Goal: Transaction & Acquisition: Purchase product/service

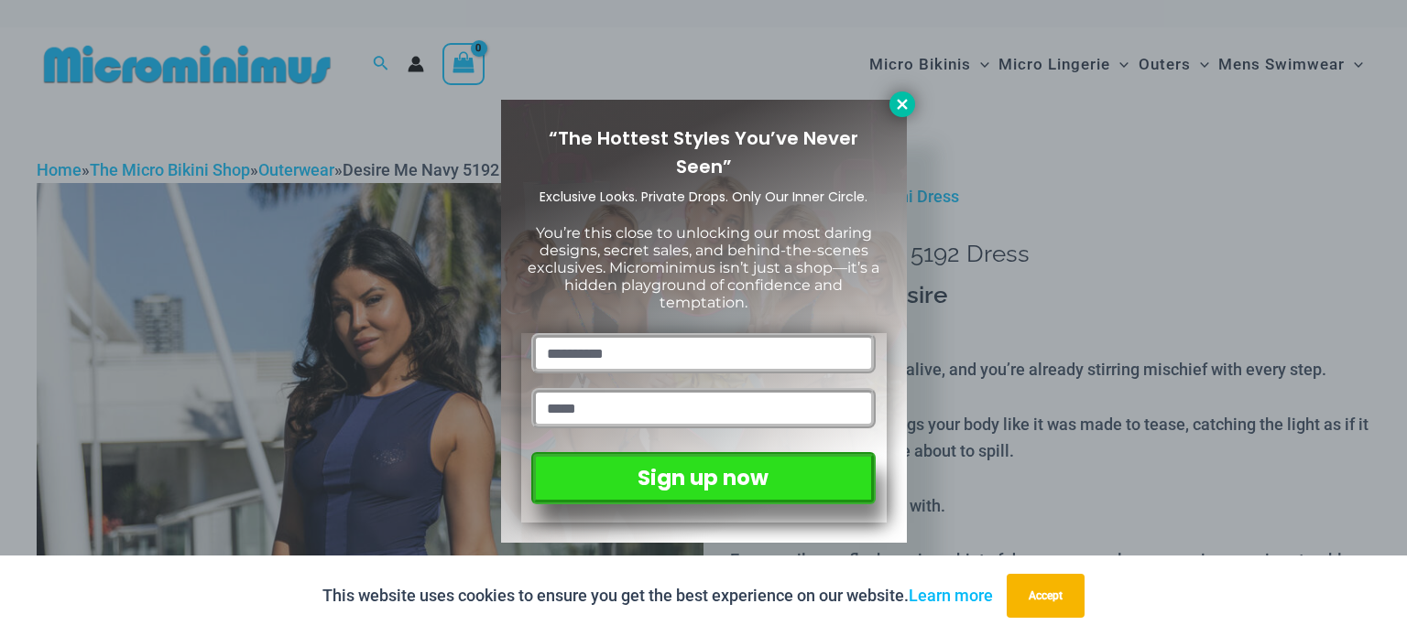
click at [905, 105] on icon at bounding box center [902, 104] width 10 height 10
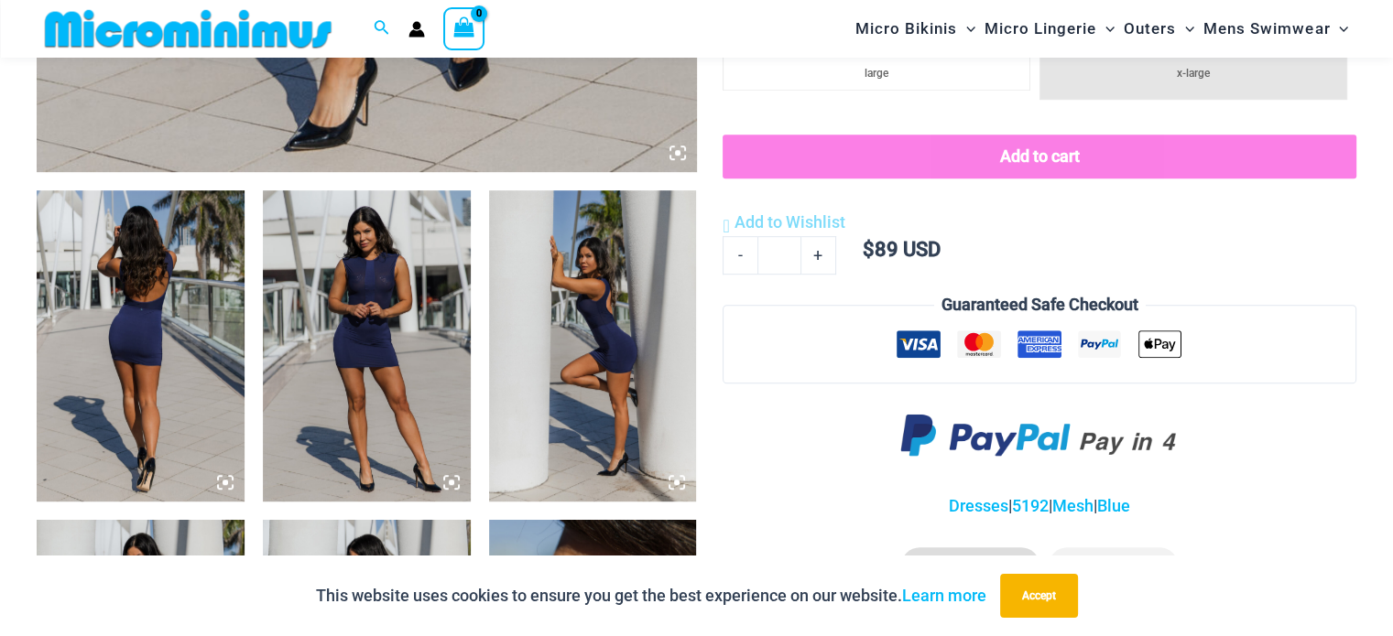
scroll to position [991, 0]
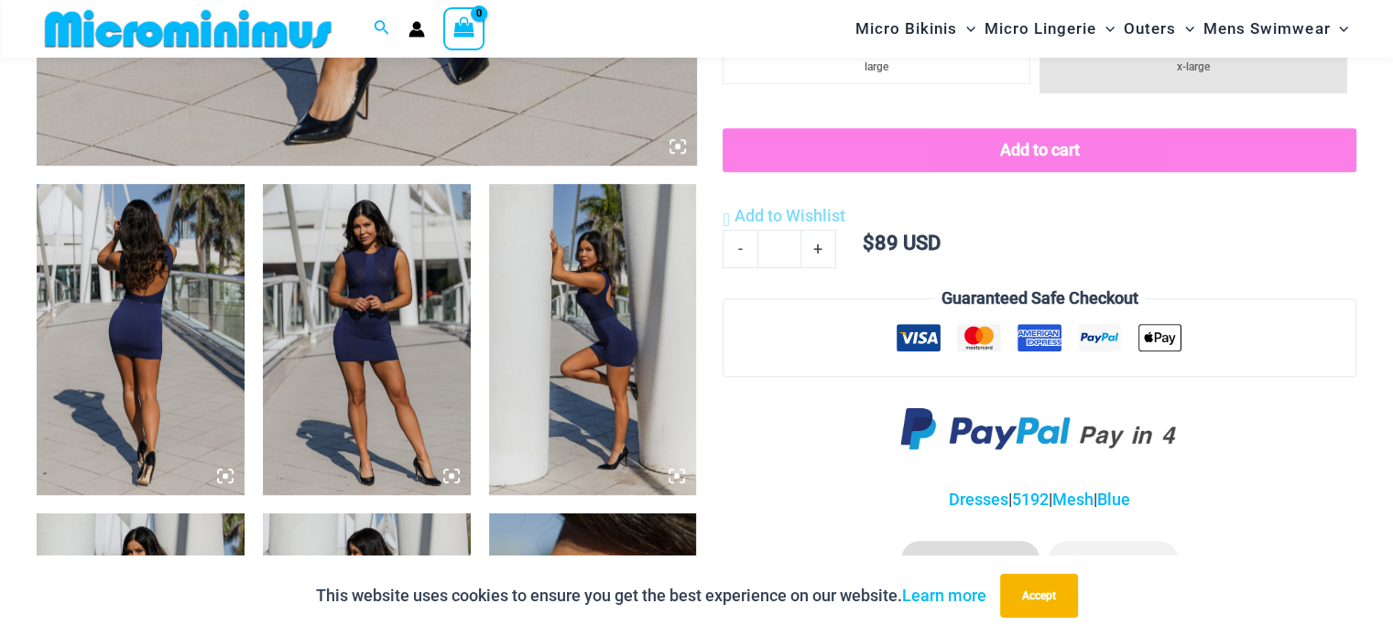
click at [141, 345] on img at bounding box center [141, 339] width 208 height 311
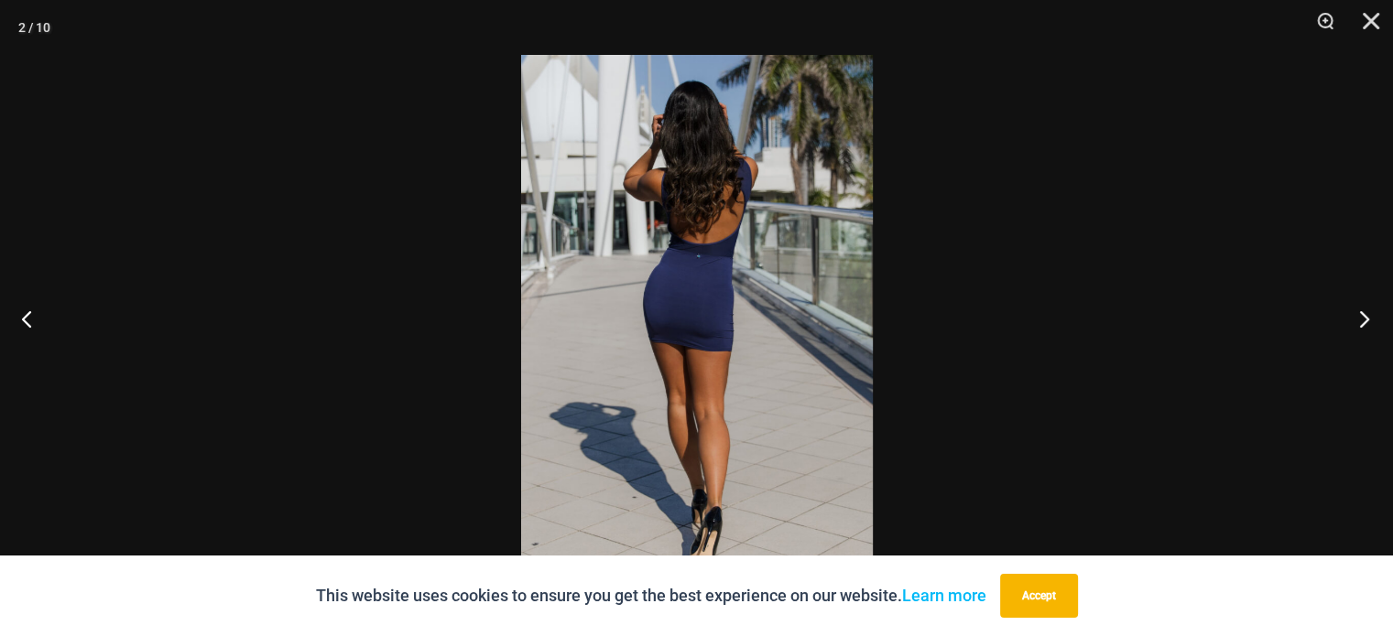
click at [1364, 317] on button "Next" at bounding box center [1358, 319] width 69 height 92
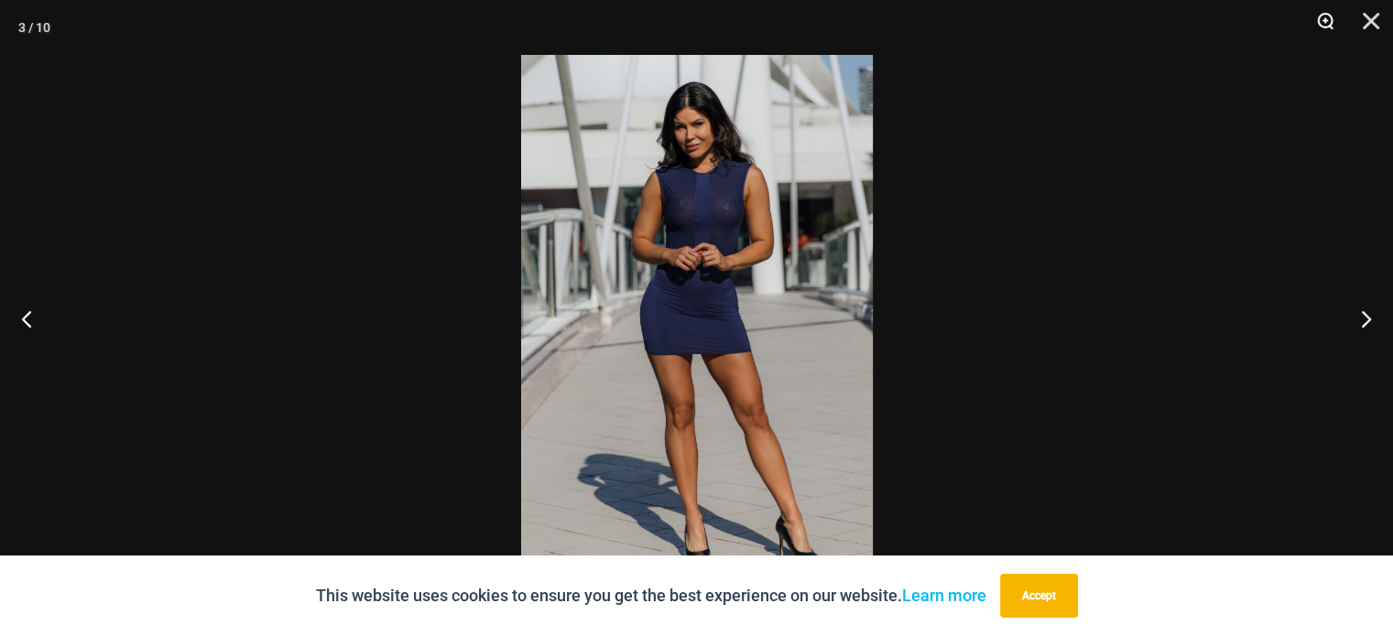
click at [1322, 19] on button "Zoom" at bounding box center [1319, 27] width 46 height 55
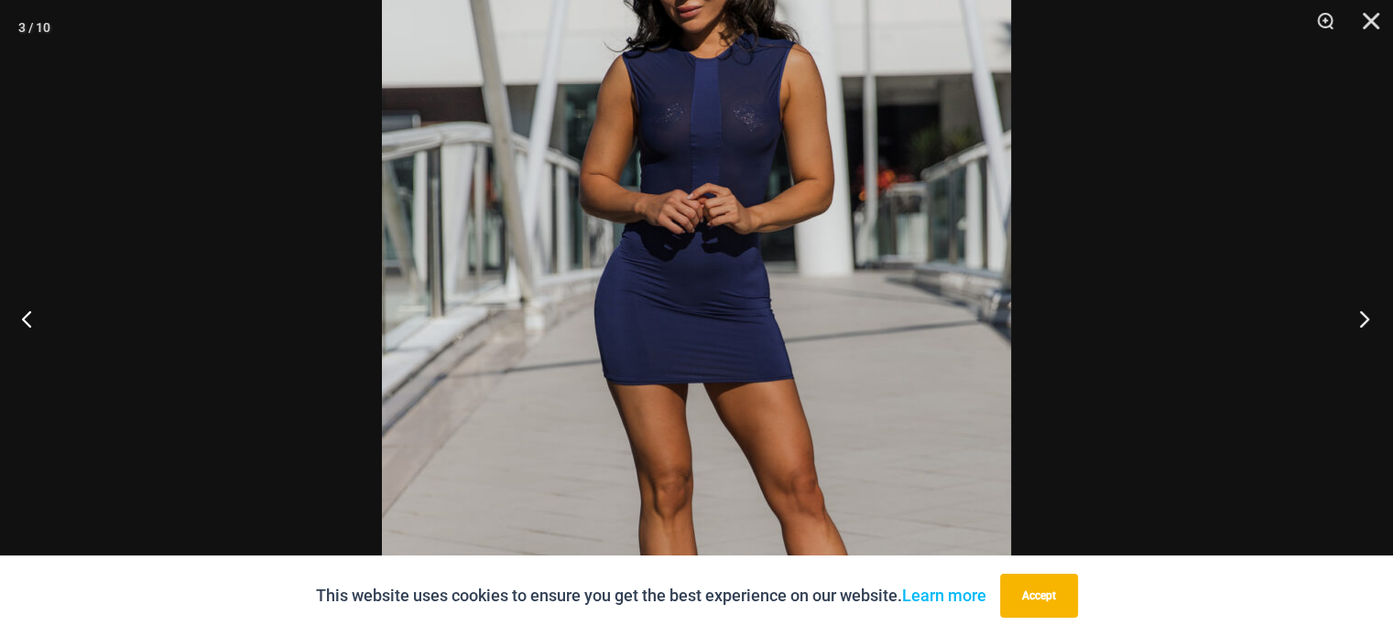
click at [1366, 314] on button "Next" at bounding box center [1358, 319] width 69 height 92
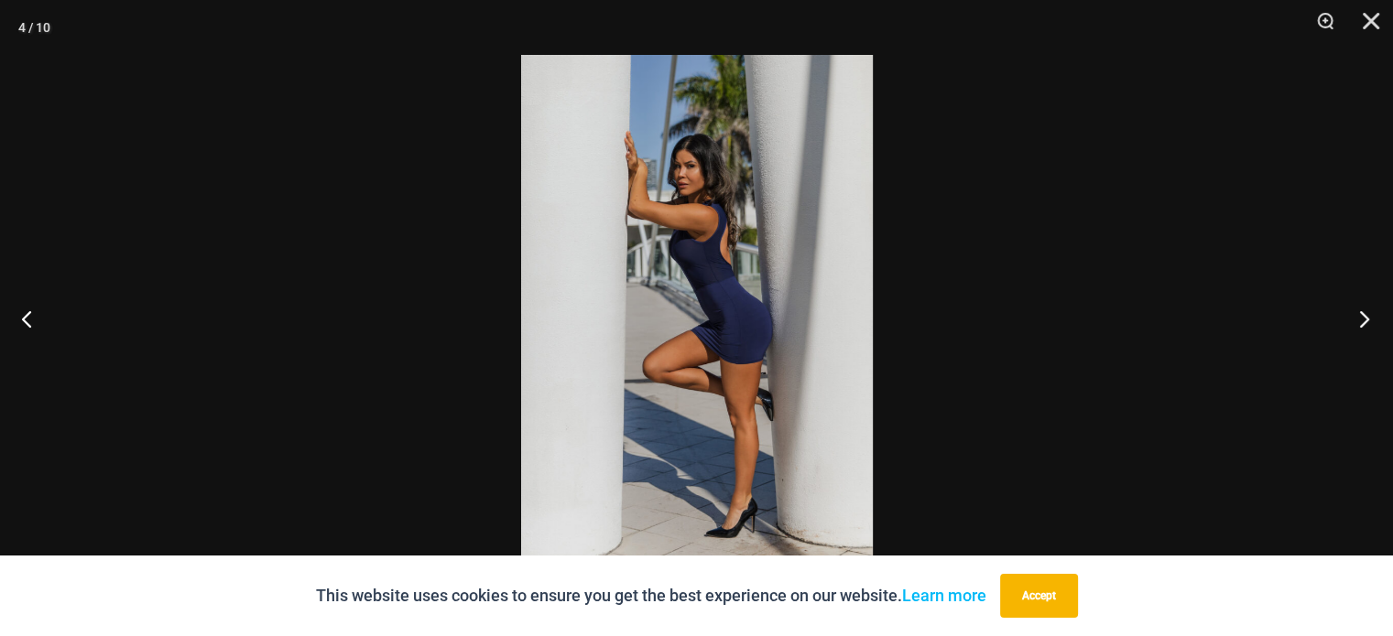
click at [1366, 314] on button "Next" at bounding box center [1358, 319] width 69 height 92
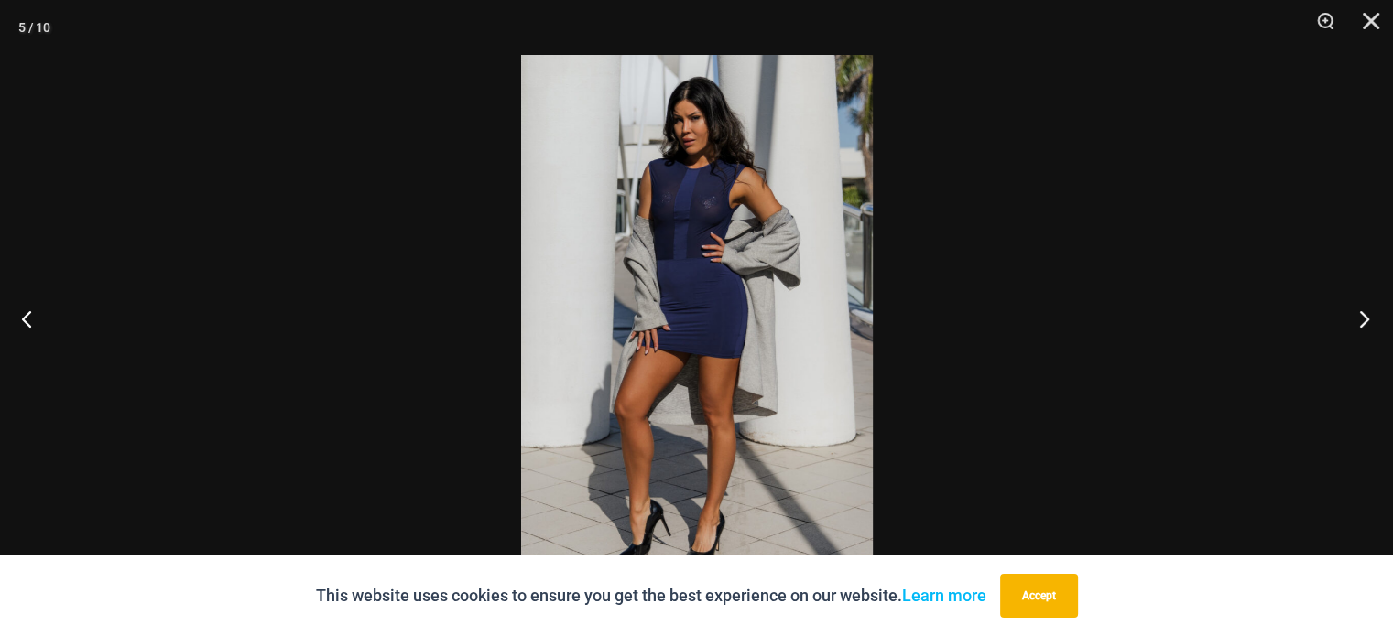
click at [1366, 314] on button "Next" at bounding box center [1358, 319] width 69 height 92
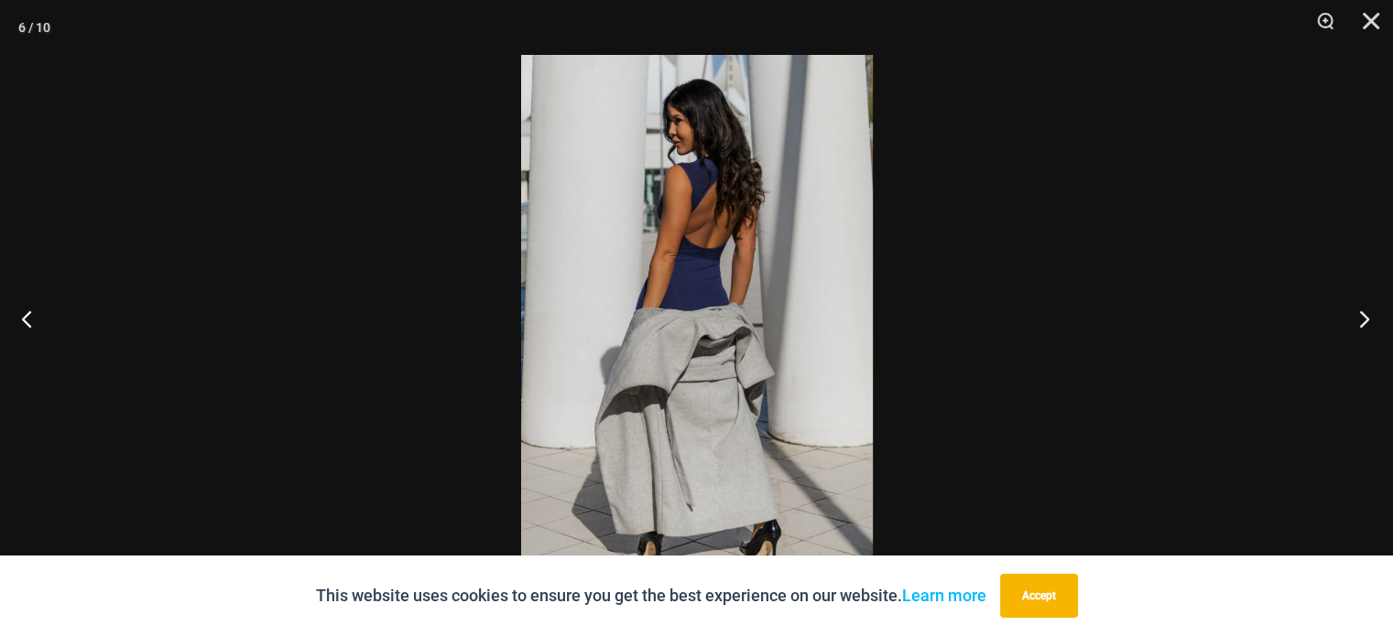
click at [1366, 314] on button "Next" at bounding box center [1358, 319] width 69 height 92
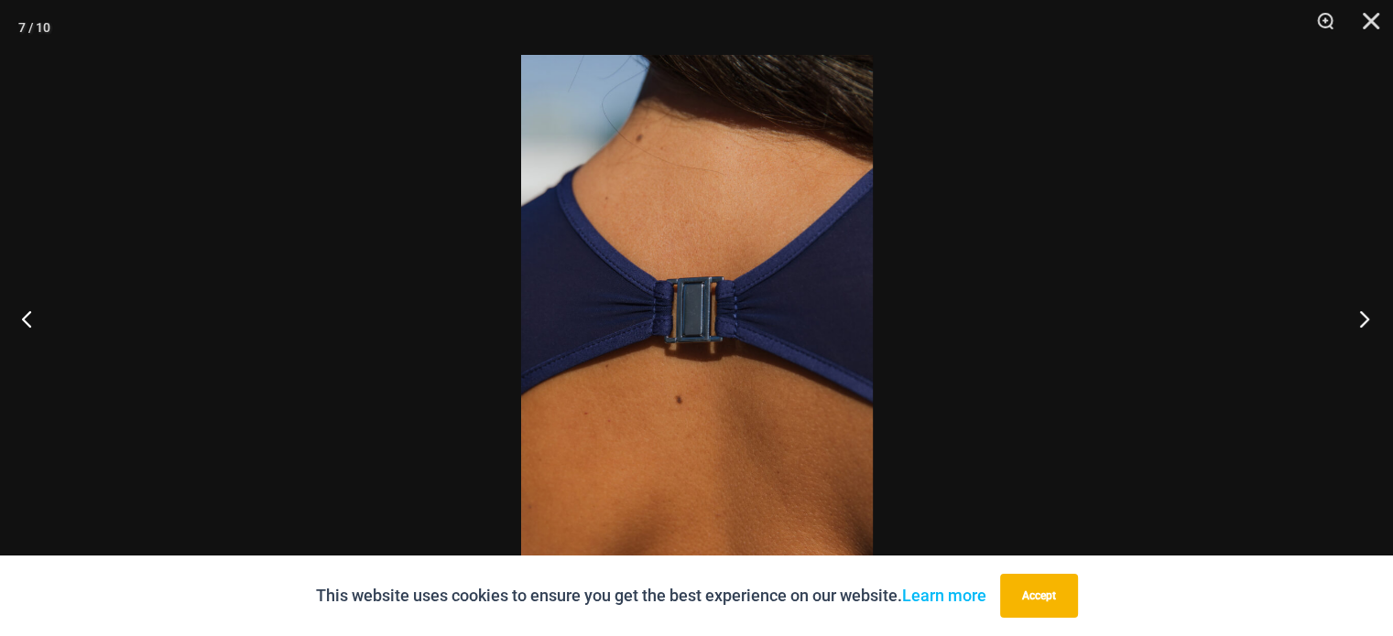
click at [1366, 314] on button "Next" at bounding box center [1358, 319] width 69 height 92
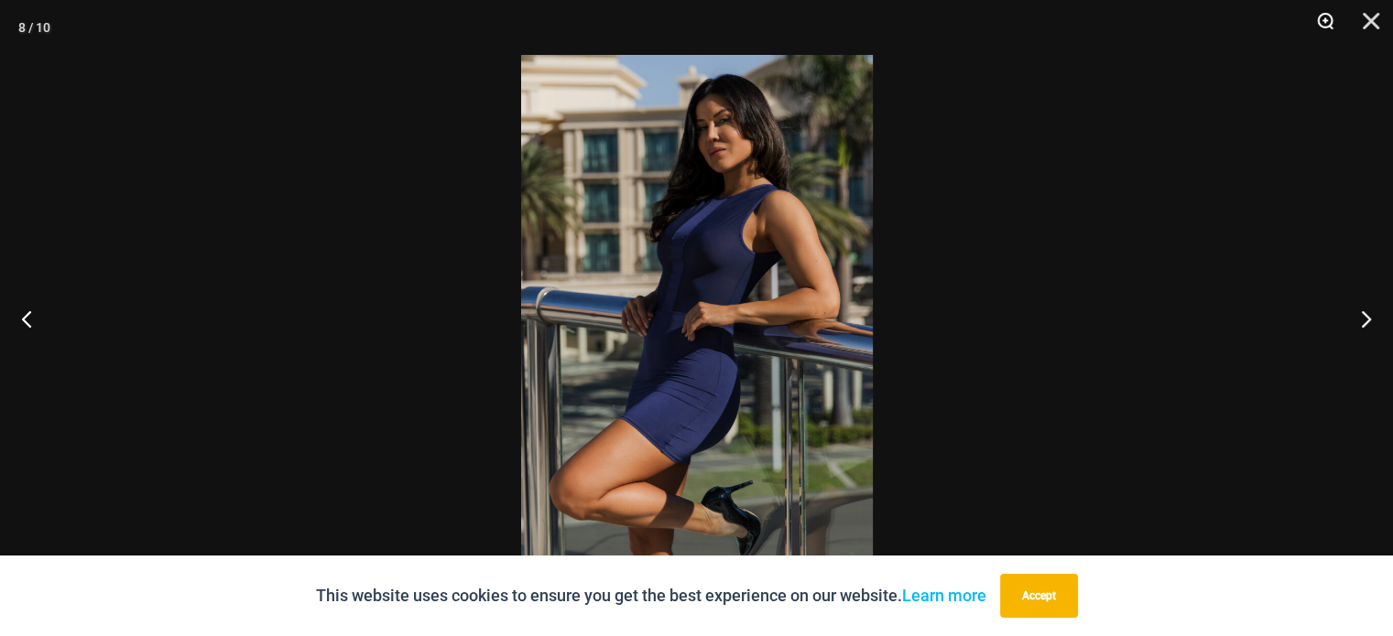
click at [1331, 16] on button "Zoom" at bounding box center [1319, 27] width 46 height 55
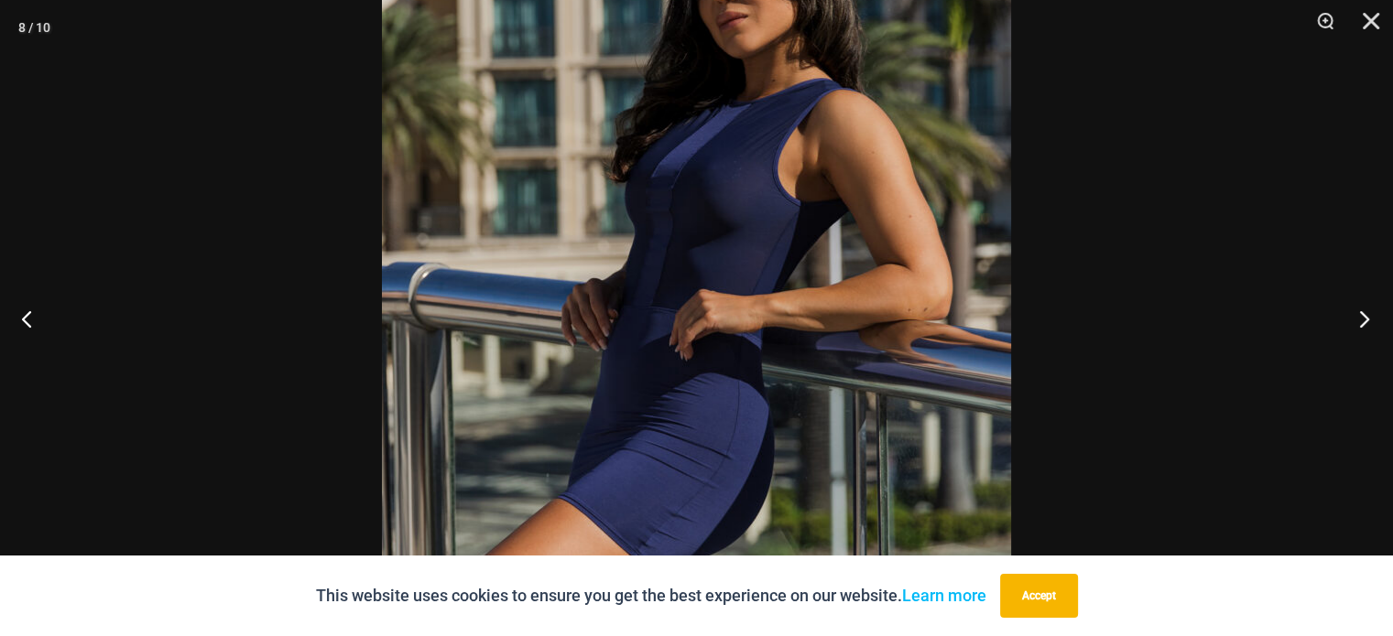
click at [1360, 325] on button "Next" at bounding box center [1358, 319] width 69 height 92
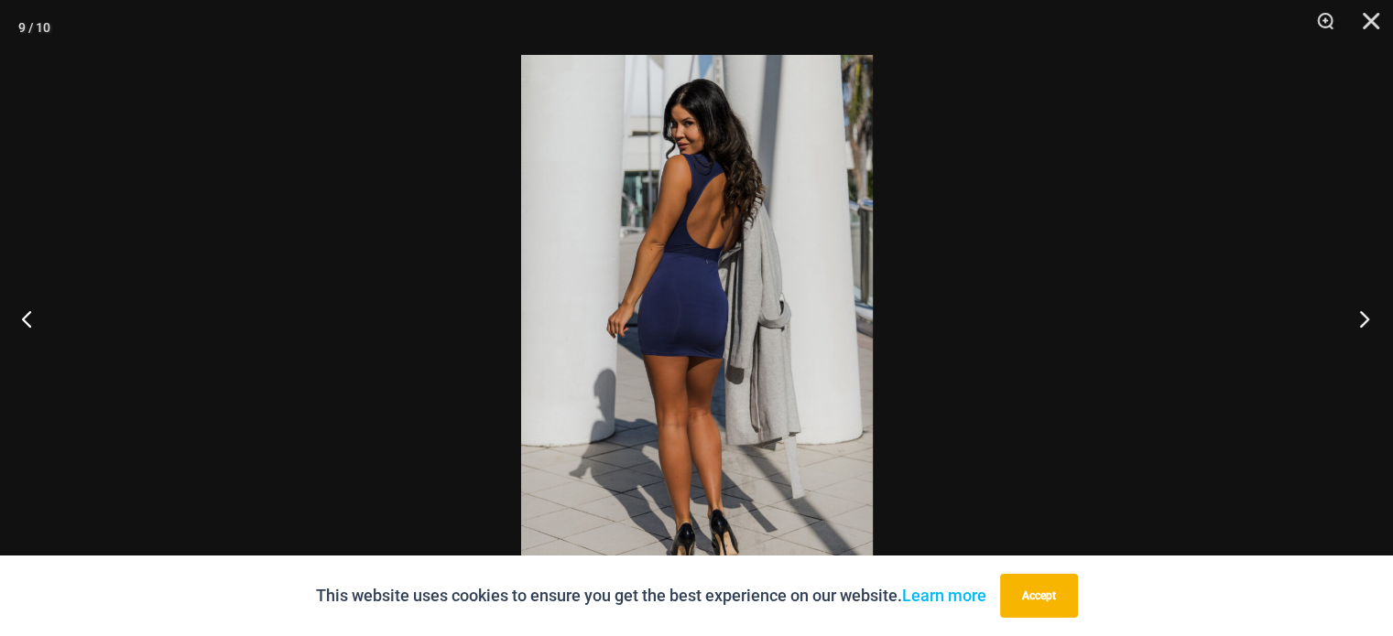
click at [1361, 320] on button "Next" at bounding box center [1358, 319] width 69 height 92
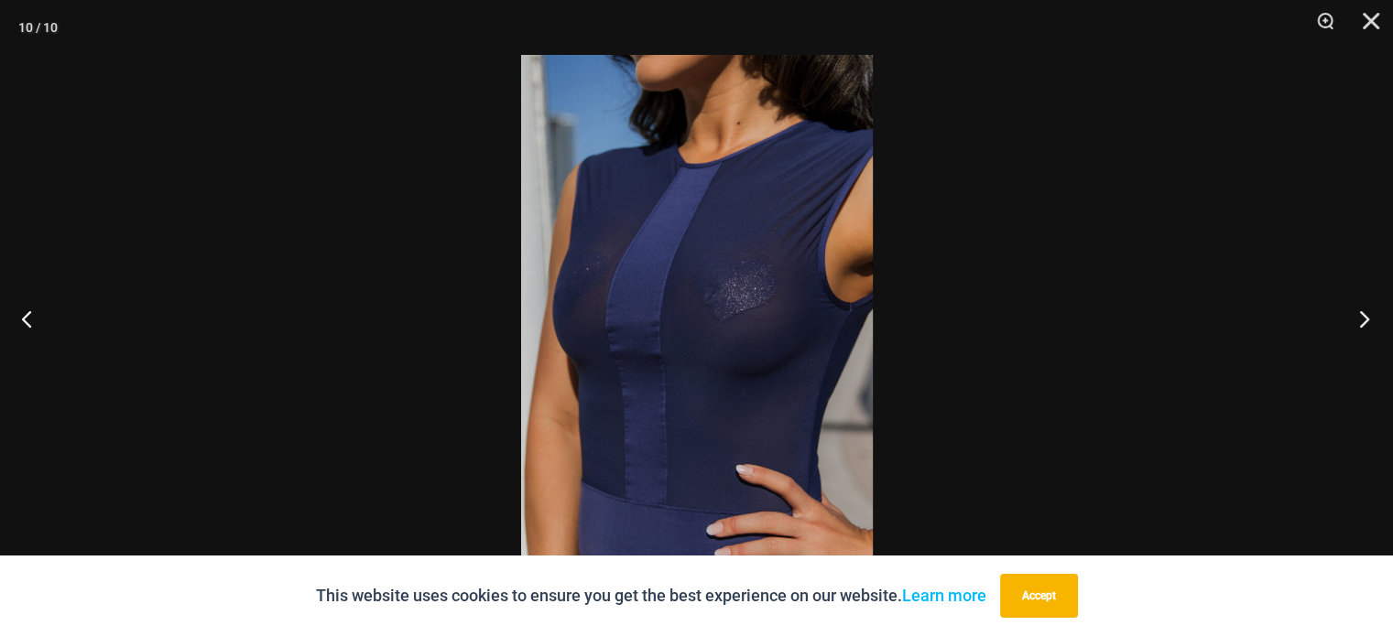
click at [1361, 320] on button "Next" at bounding box center [1358, 319] width 69 height 92
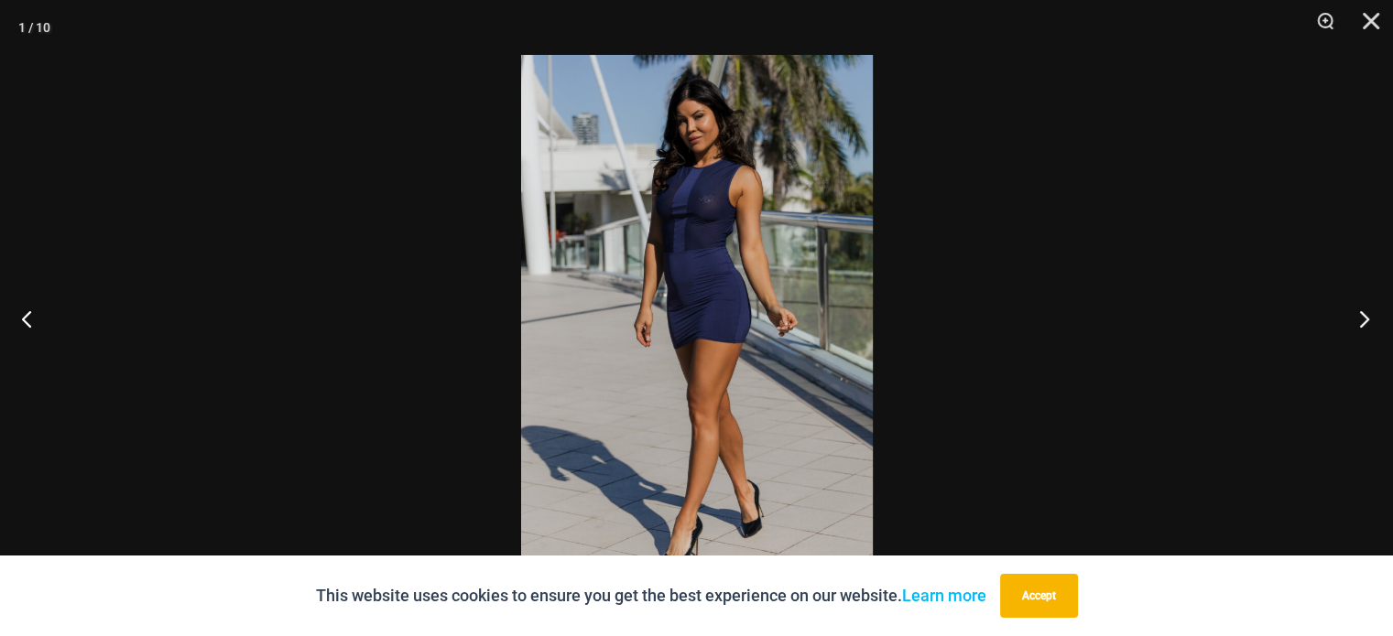
click at [1361, 320] on button "Next" at bounding box center [1358, 319] width 69 height 92
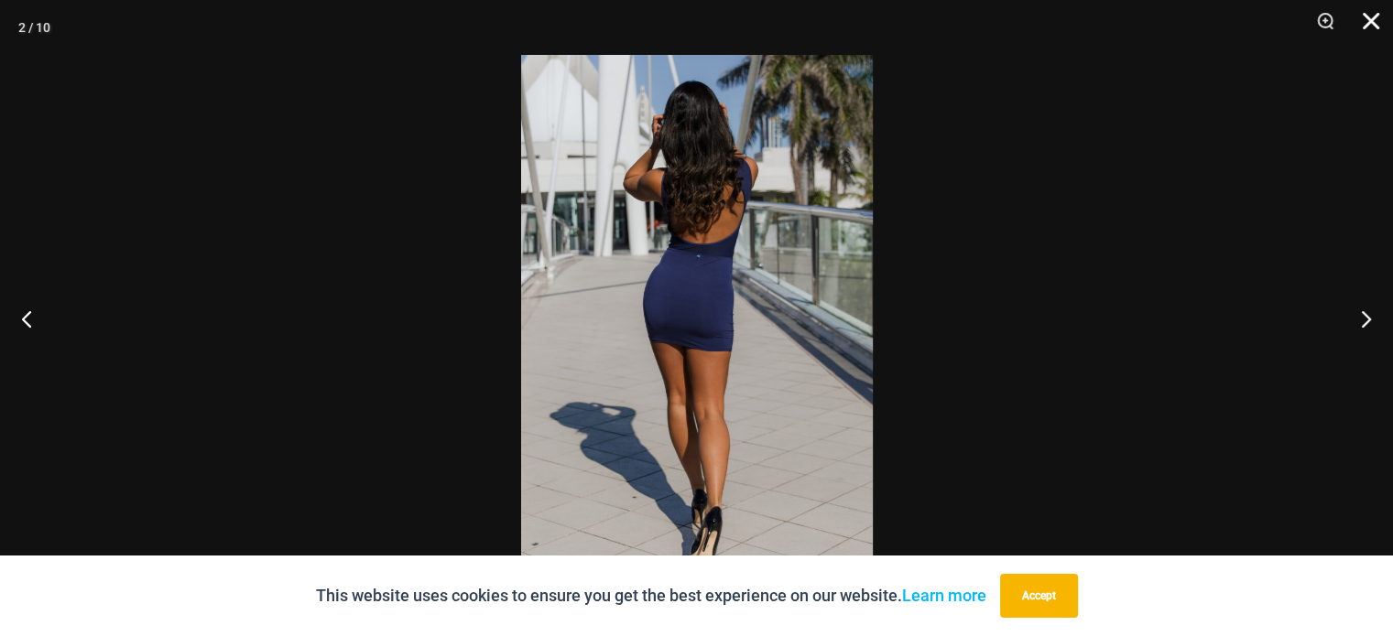
click at [1373, 14] on button "Close" at bounding box center [1365, 27] width 46 height 55
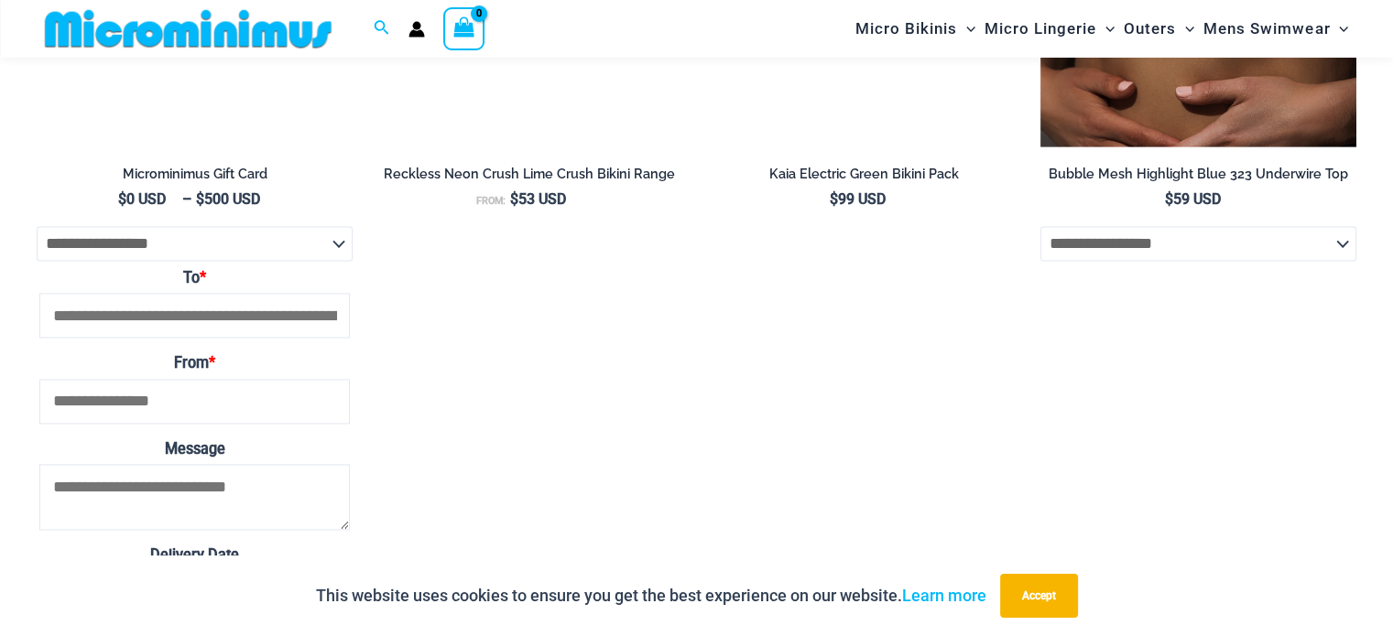
scroll to position [2731, 0]
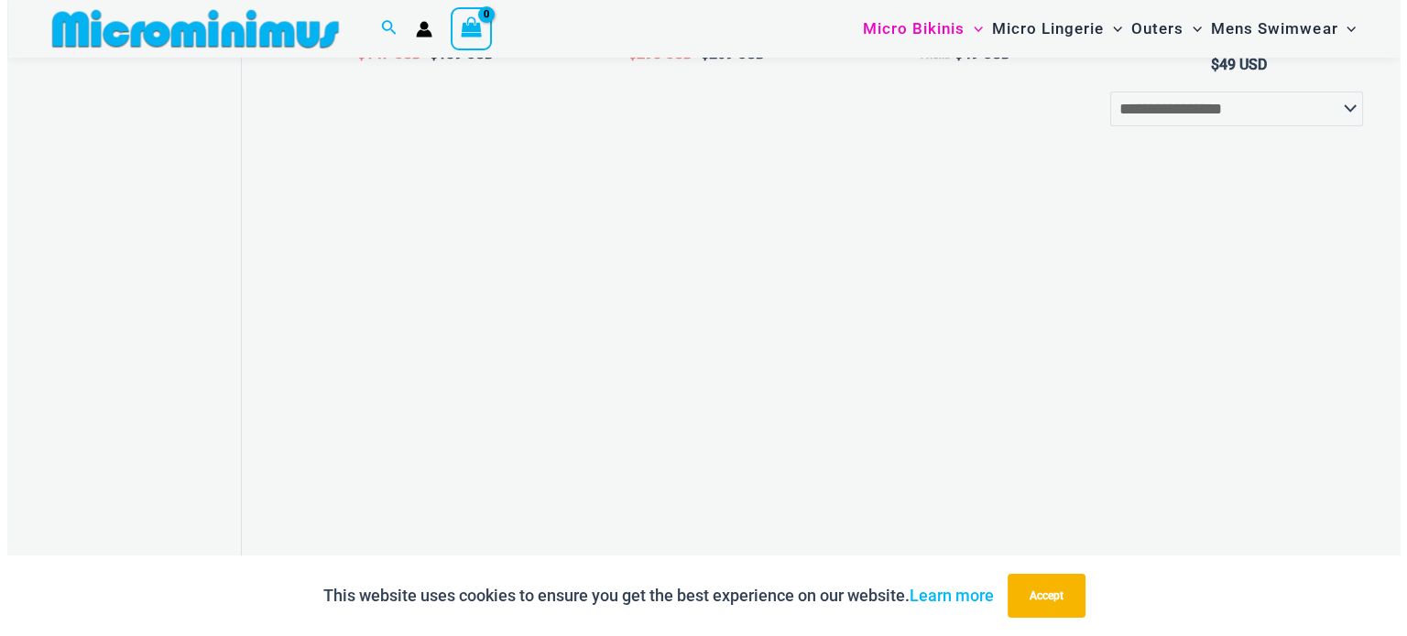
scroll to position [1011, 0]
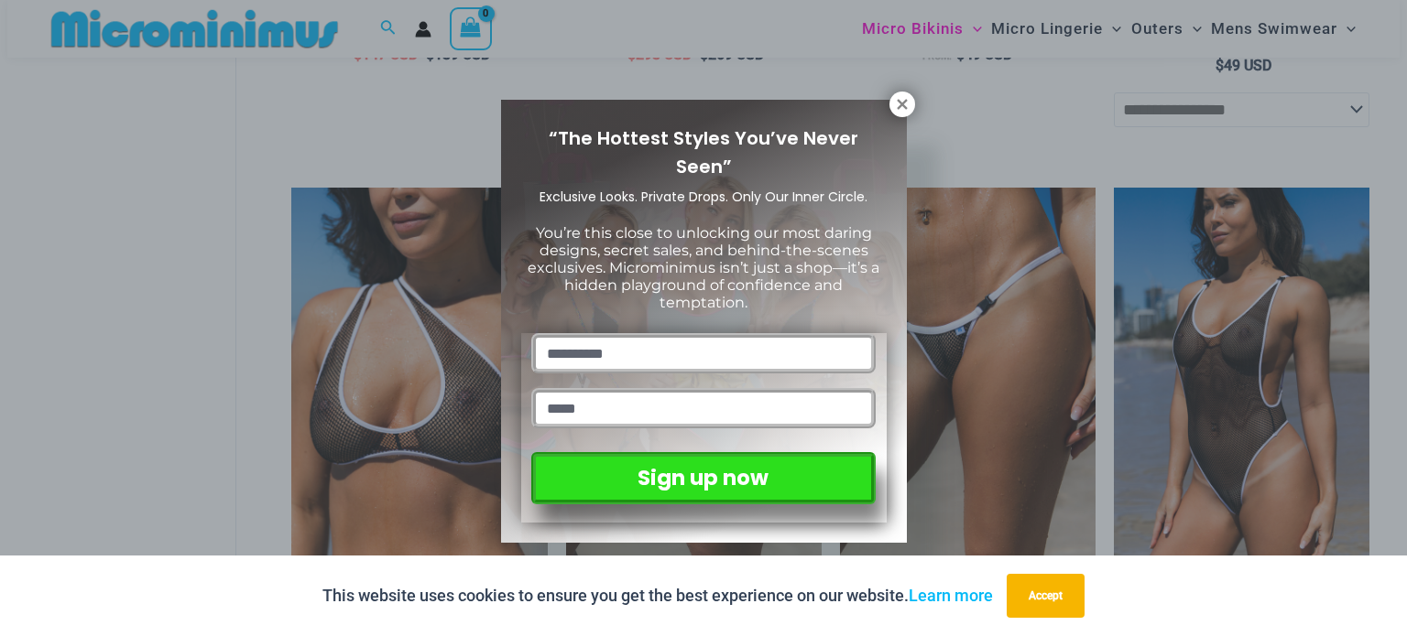
click at [916, 100] on div "“The Hottest Styles You’ve Never Seen” Exclusive Looks. Private Drops. Only Our…" at bounding box center [703, 318] width 1407 height 636
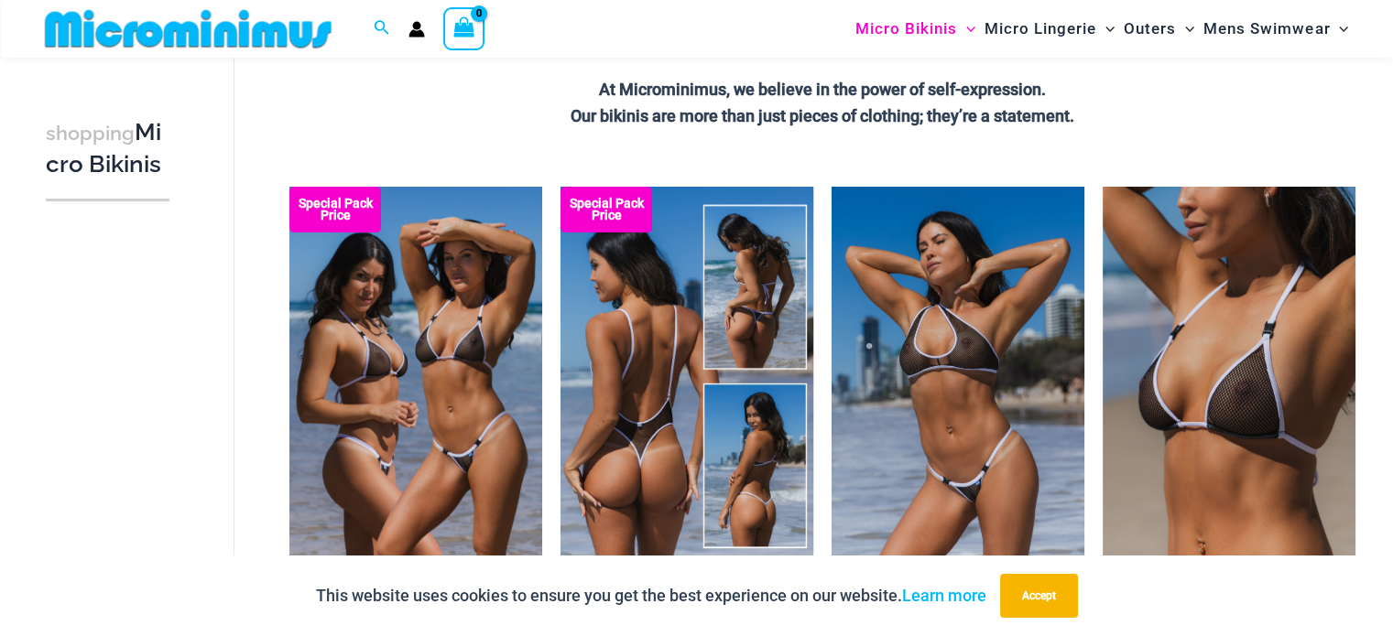
scroll to position [443, 0]
click at [652, 336] on img at bounding box center [686, 375] width 253 height 379
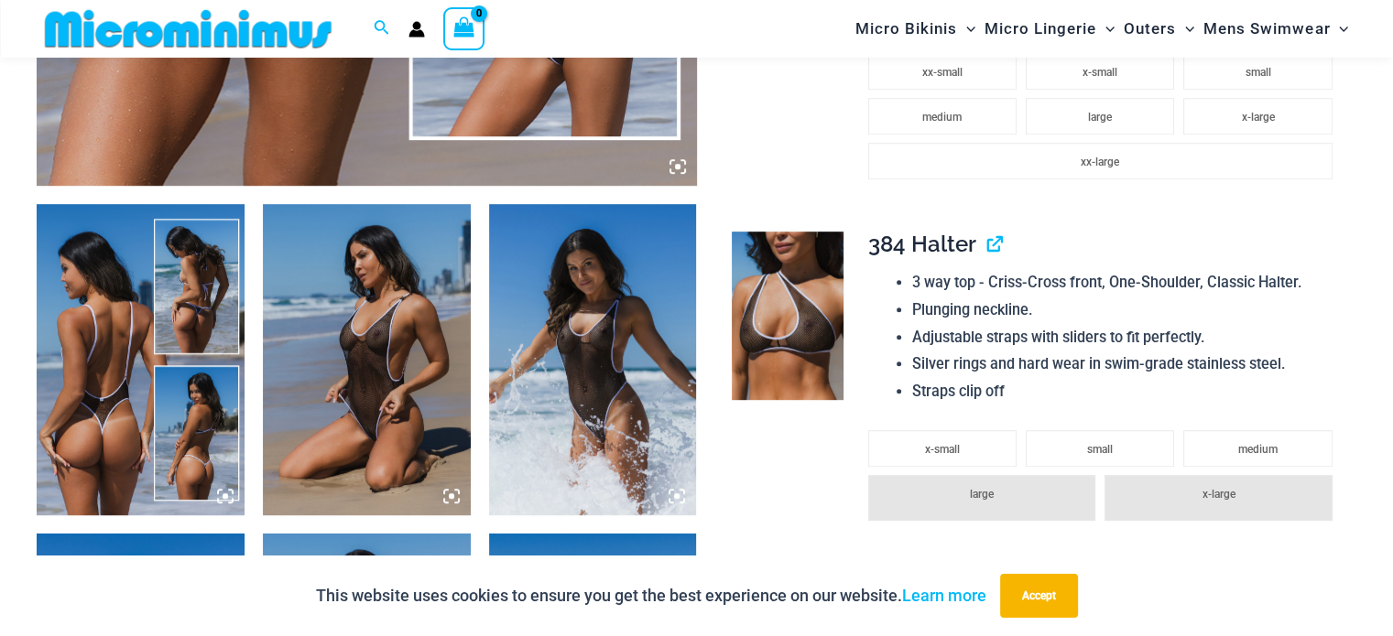
scroll to position [1173, 0]
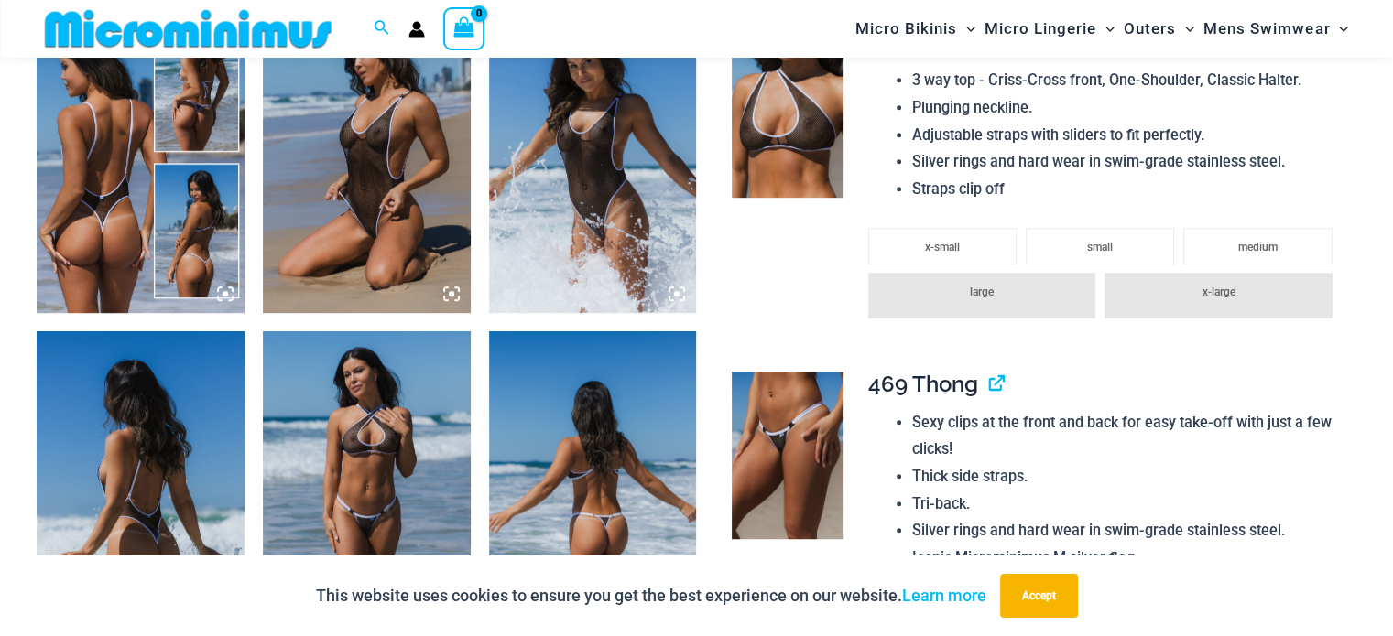
click at [388, 179] on img at bounding box center [367, 157] width 208 height 311
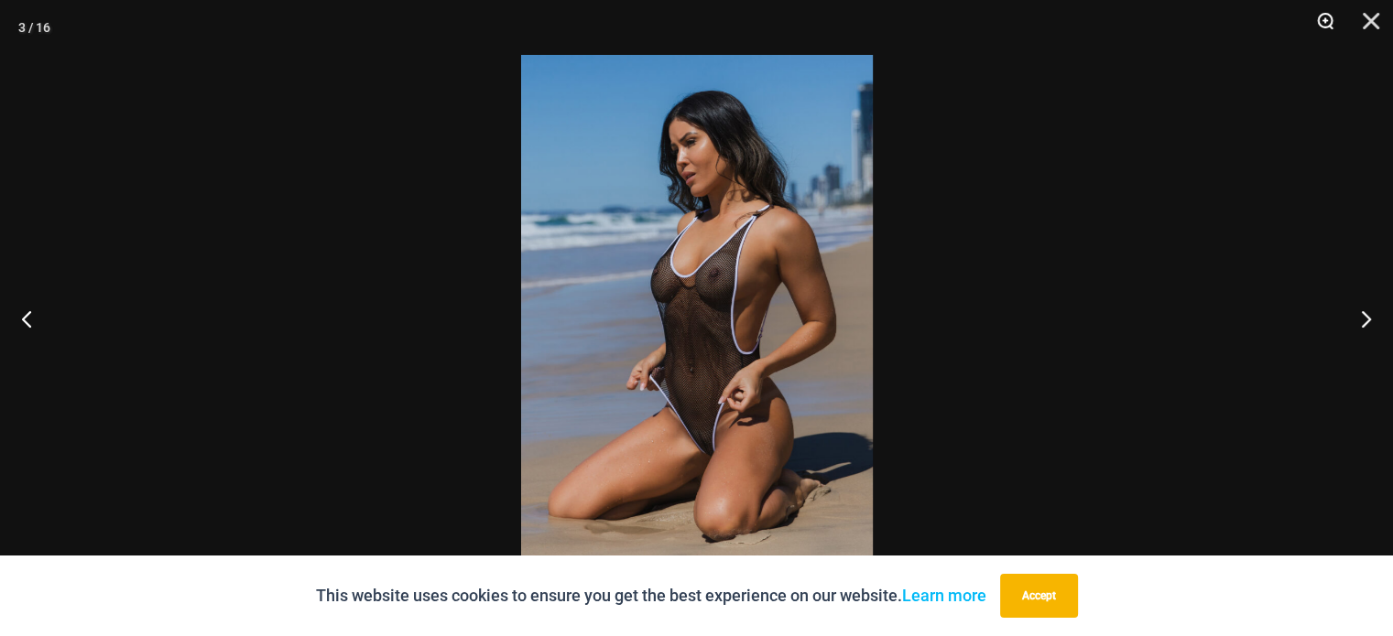
click at [1325, 21] on button "Zoom" at bounding box center [1319, 27] width 46 height 55
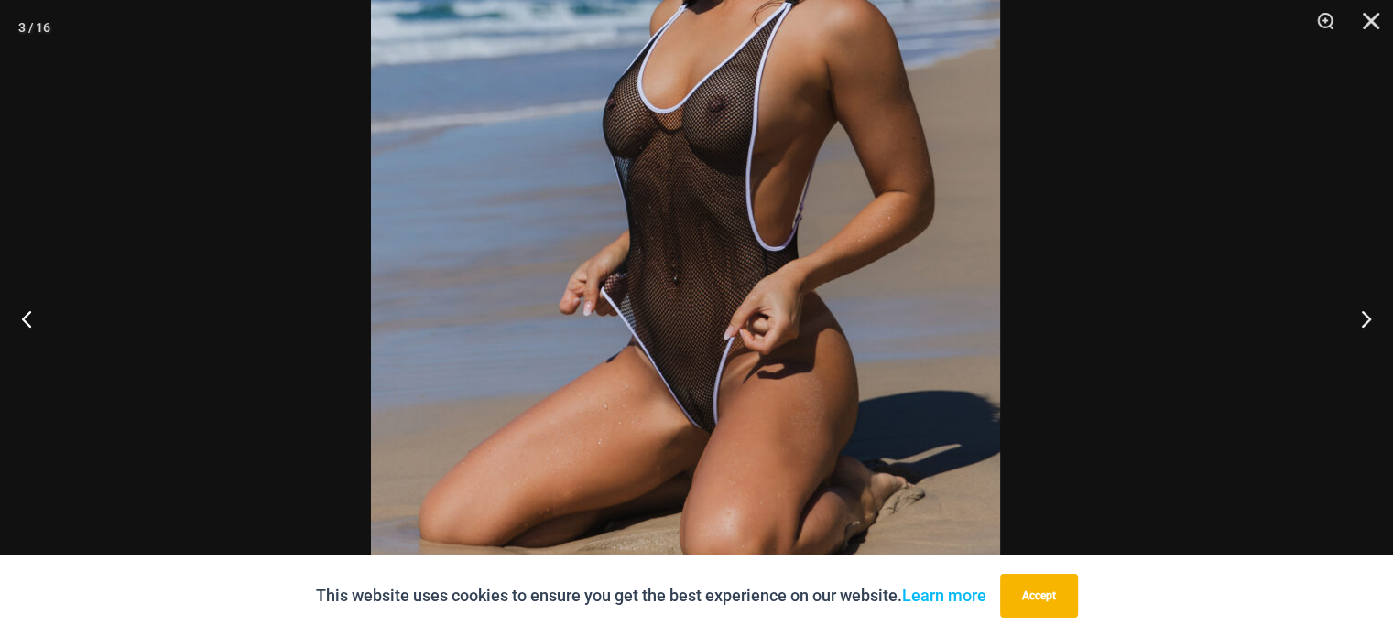
click at [940, 347] on img at bounding box center [685, 185] width 629 height 943
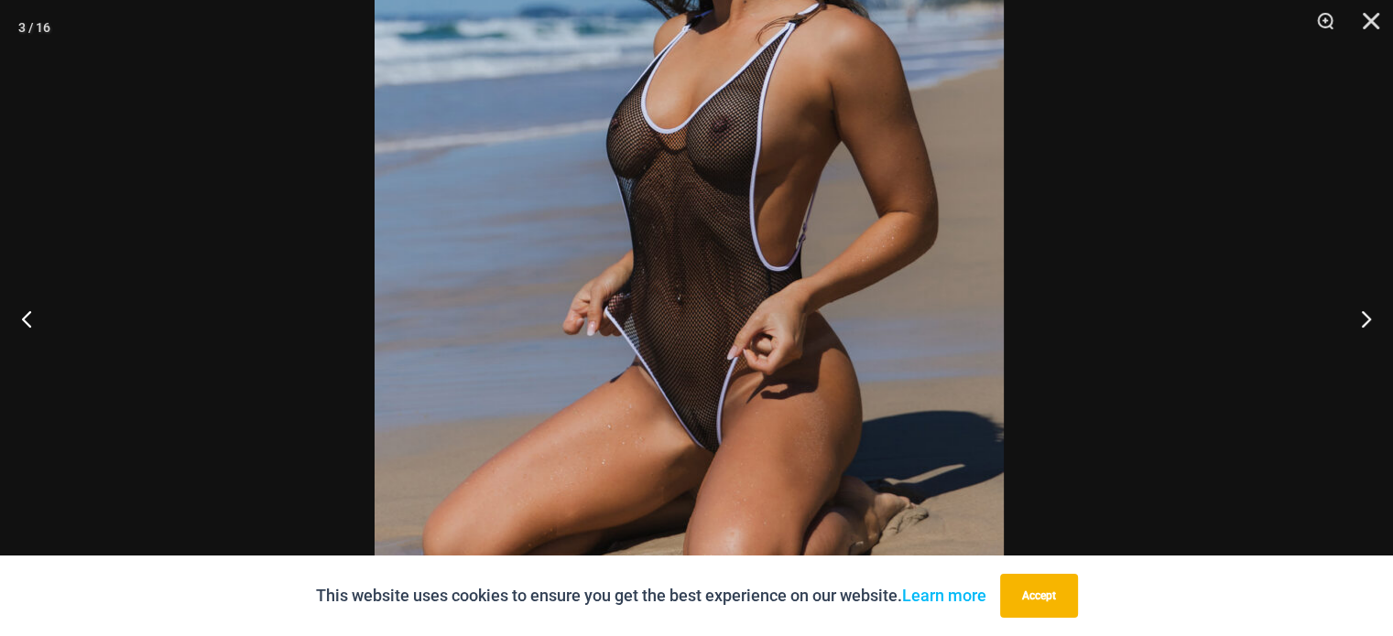
click at [940, 347] on img at bounding box center [689, 205] width 629 height 943
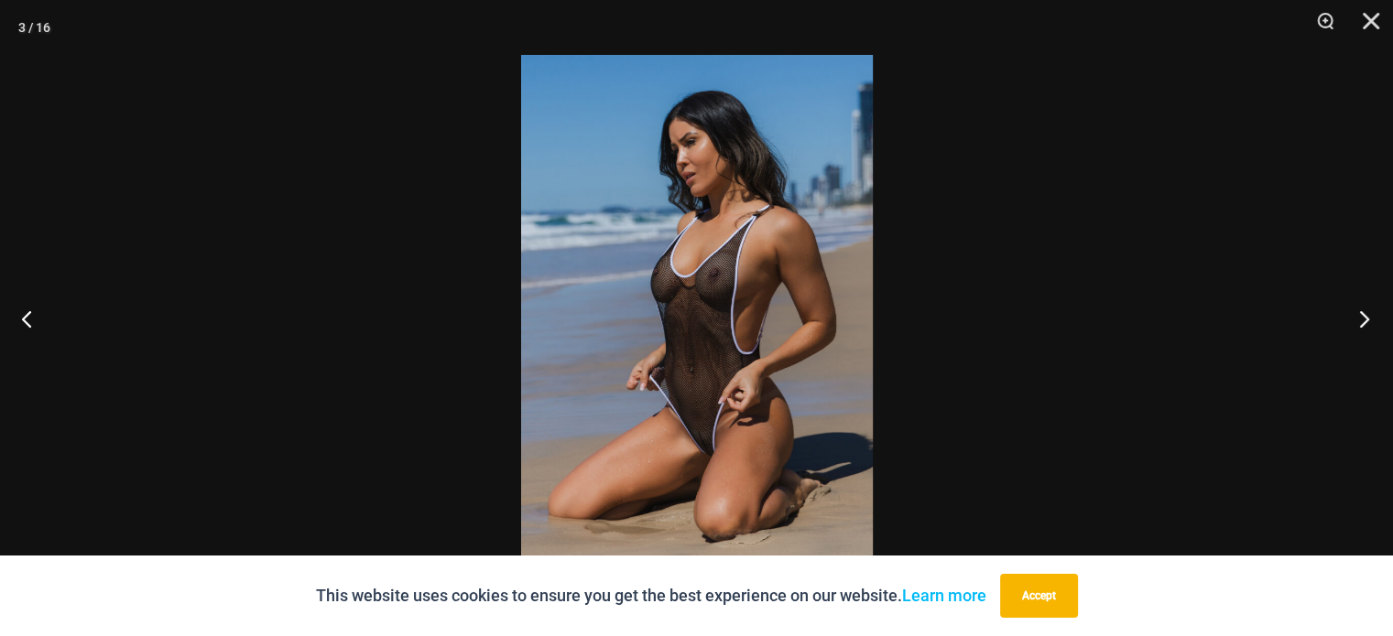
click at [1363, 317] on button "Next" at bounding box center [1358, 319] width 69 height 92
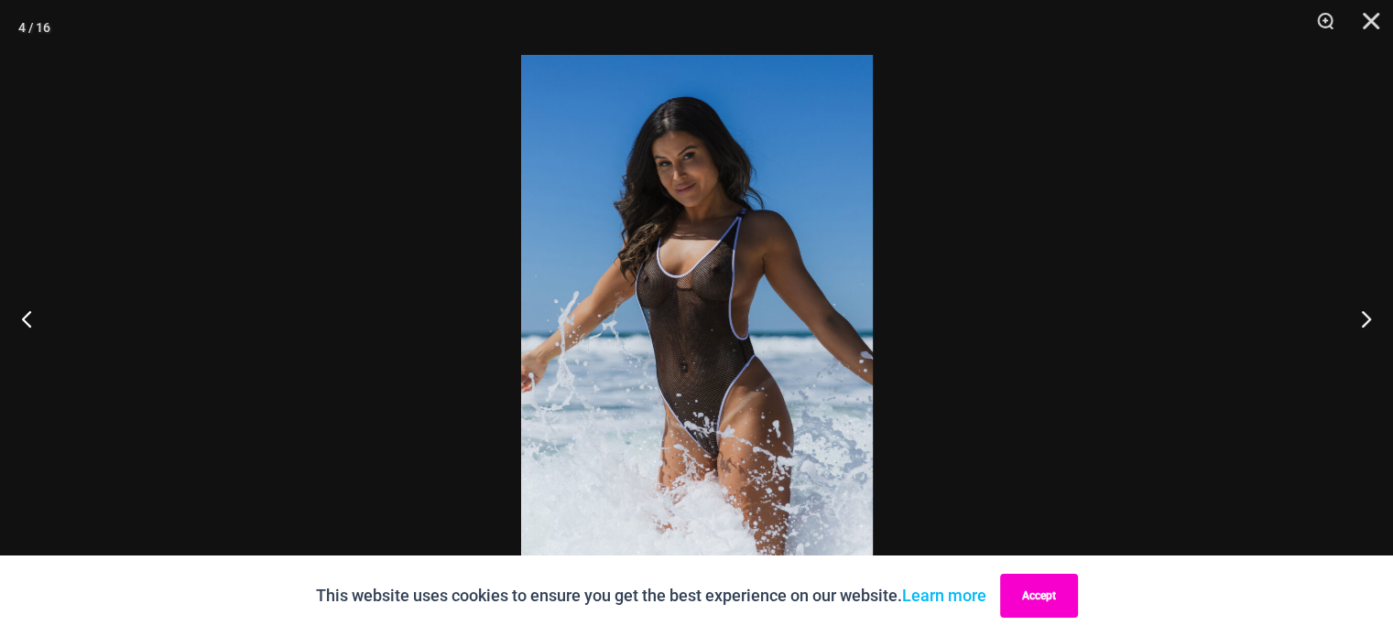
click at [1036, 603] on button "Accept" at bounding box center [1039, 596] width 78 height 44
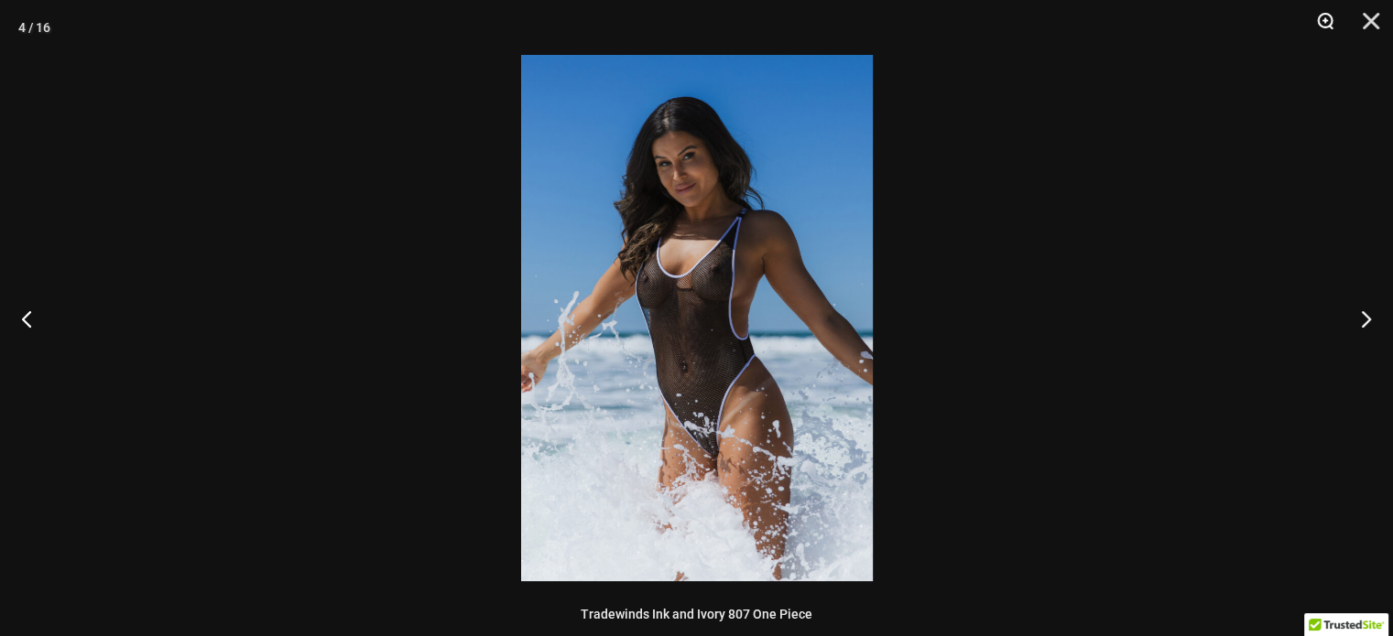
click at [1330, 12] on button "Zoom" at bounding box center [1319, 27] width 46 height 55
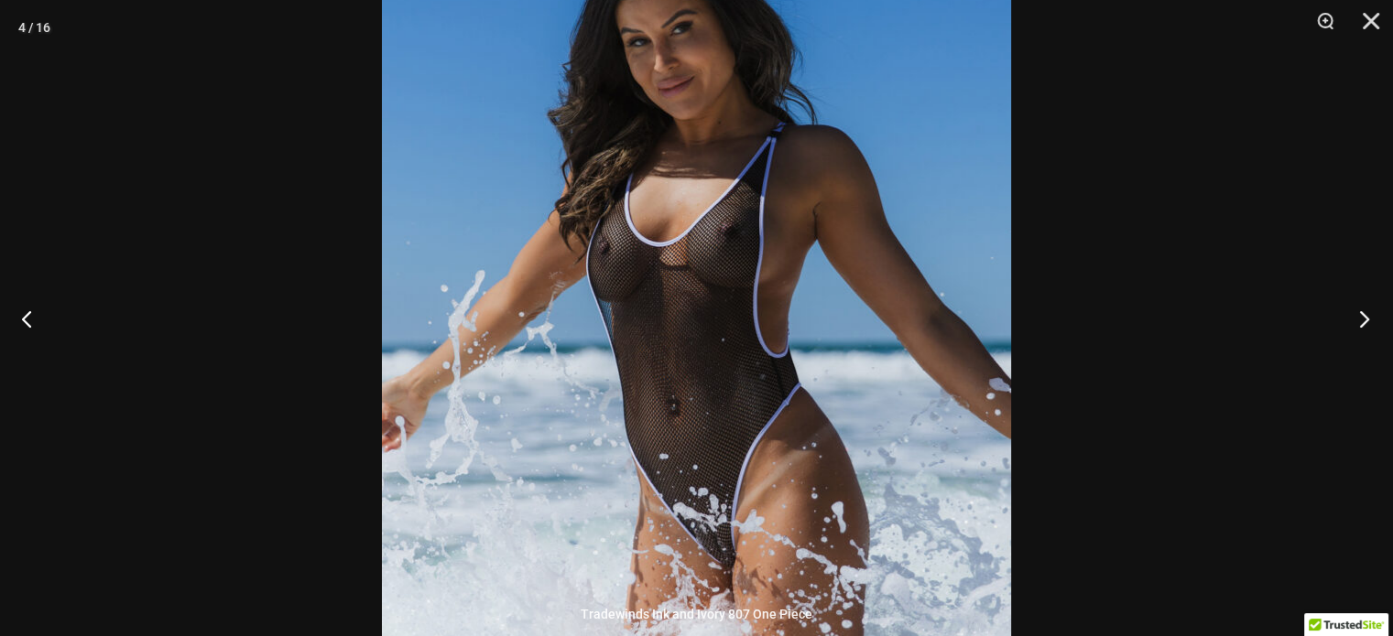
click at [1367, 318] on button "Next" at bounding box center [1358, 319] width 69 height 92
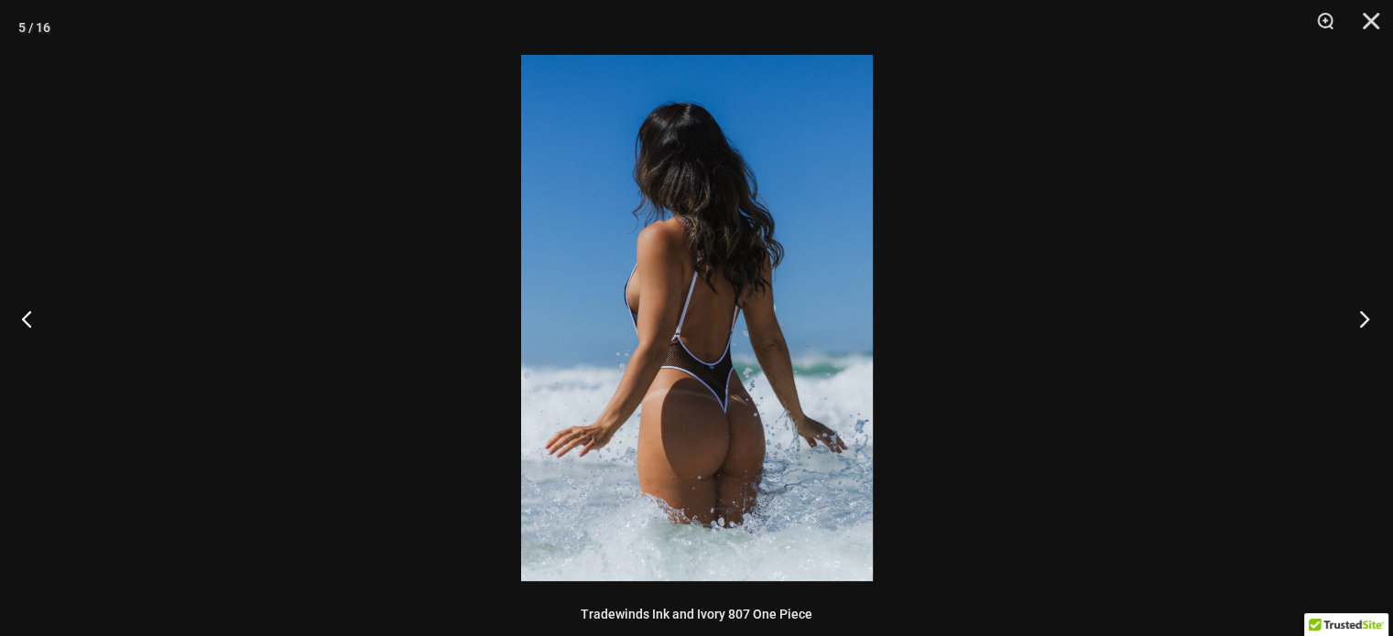
click at [1367, 318] on button "Next" at bounding box center [1358, 319] width 69 height 92
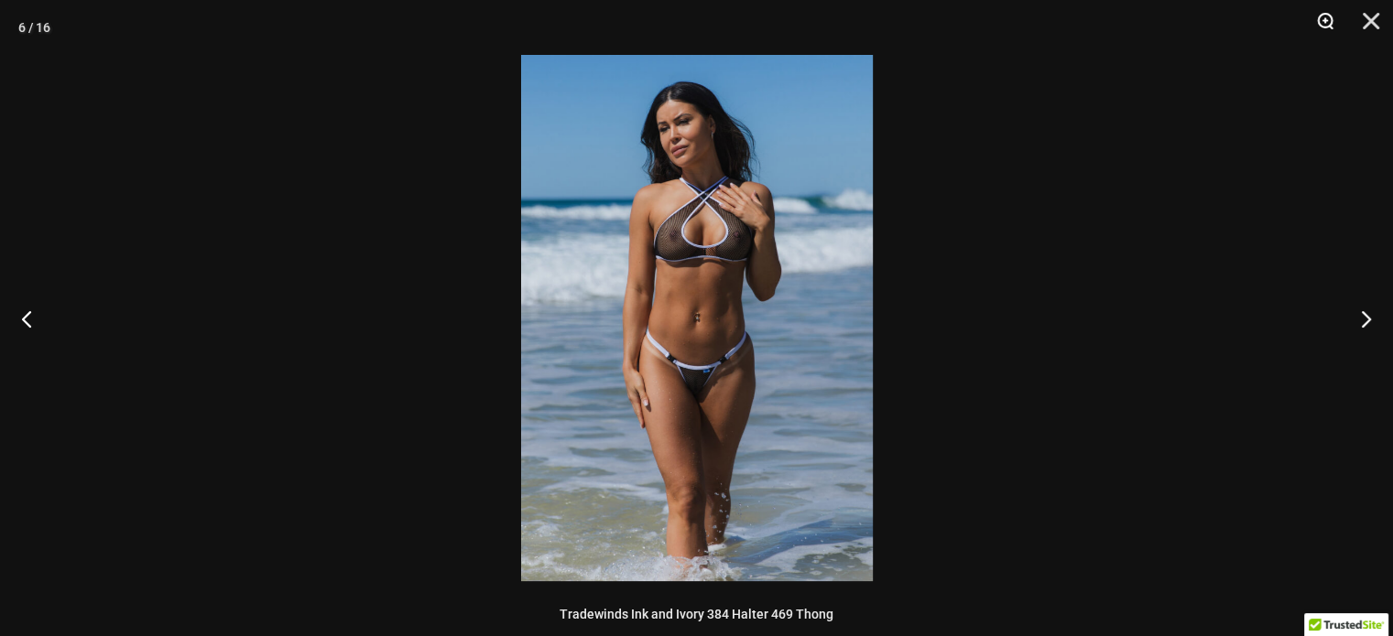
click at [1322, 18] on button "Zoom" at bounding box center [1319, 27] width 46 height 55
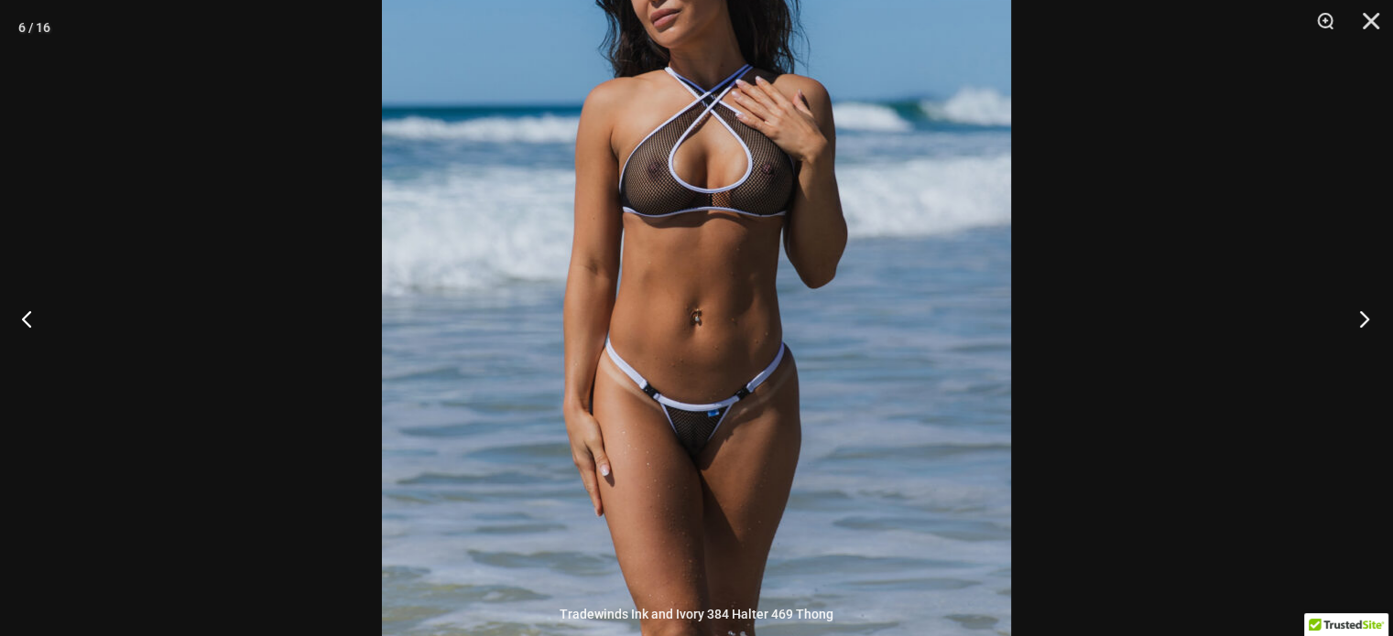
click at [1365, 314] on button "Next" at bounding box center [1358, 319] width 69 height 92
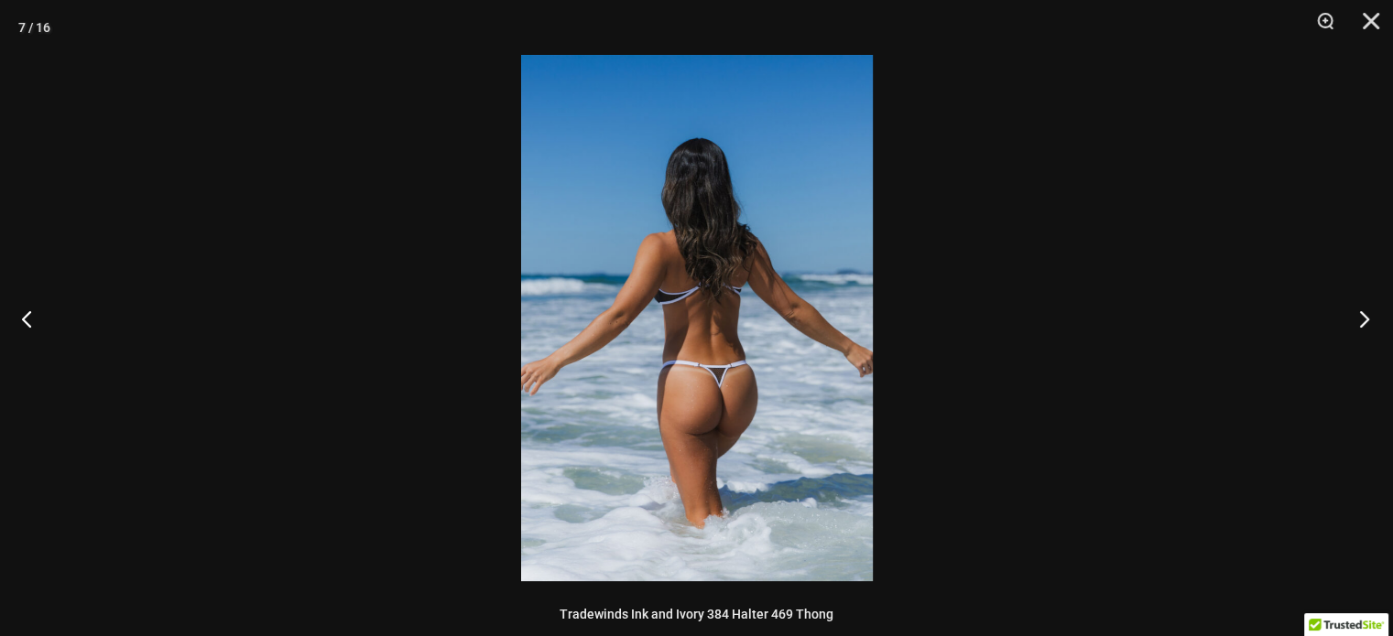
click at [1365, 314] on button "Next" at bounding box center [1358, 319] width 69 height 92
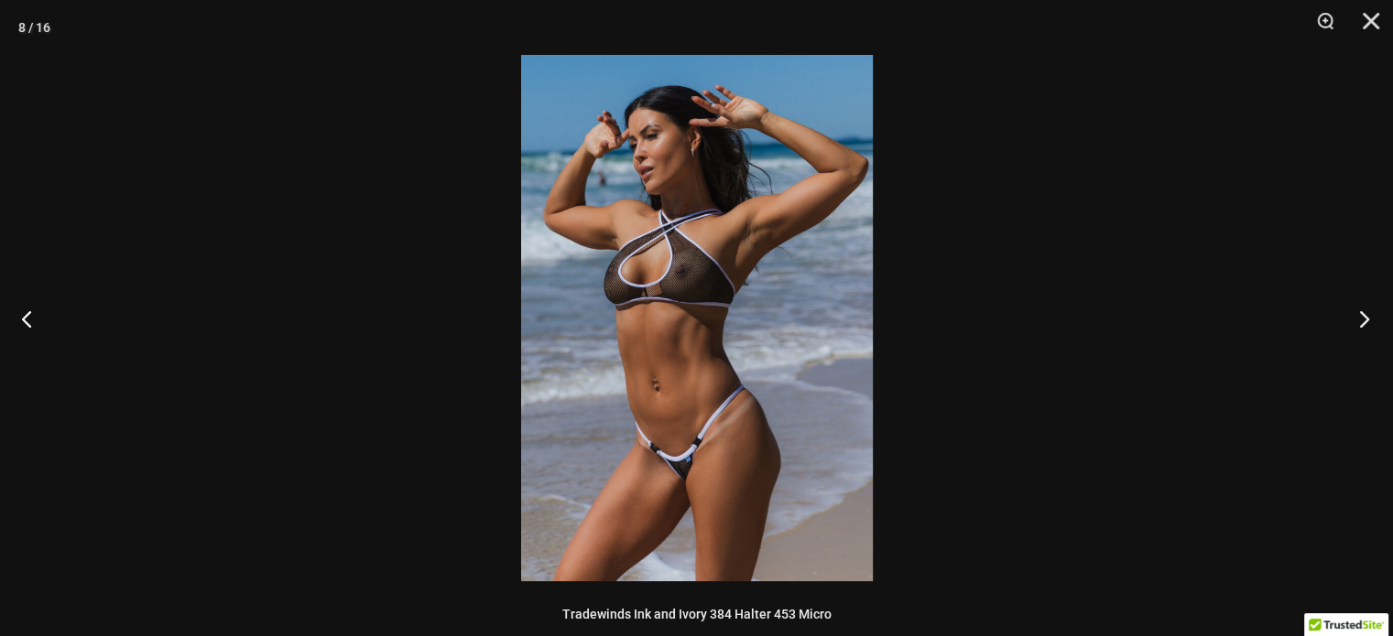
click at [1365, 314] on button "Next" at bounding box center [1358, 319] width 69 height 92
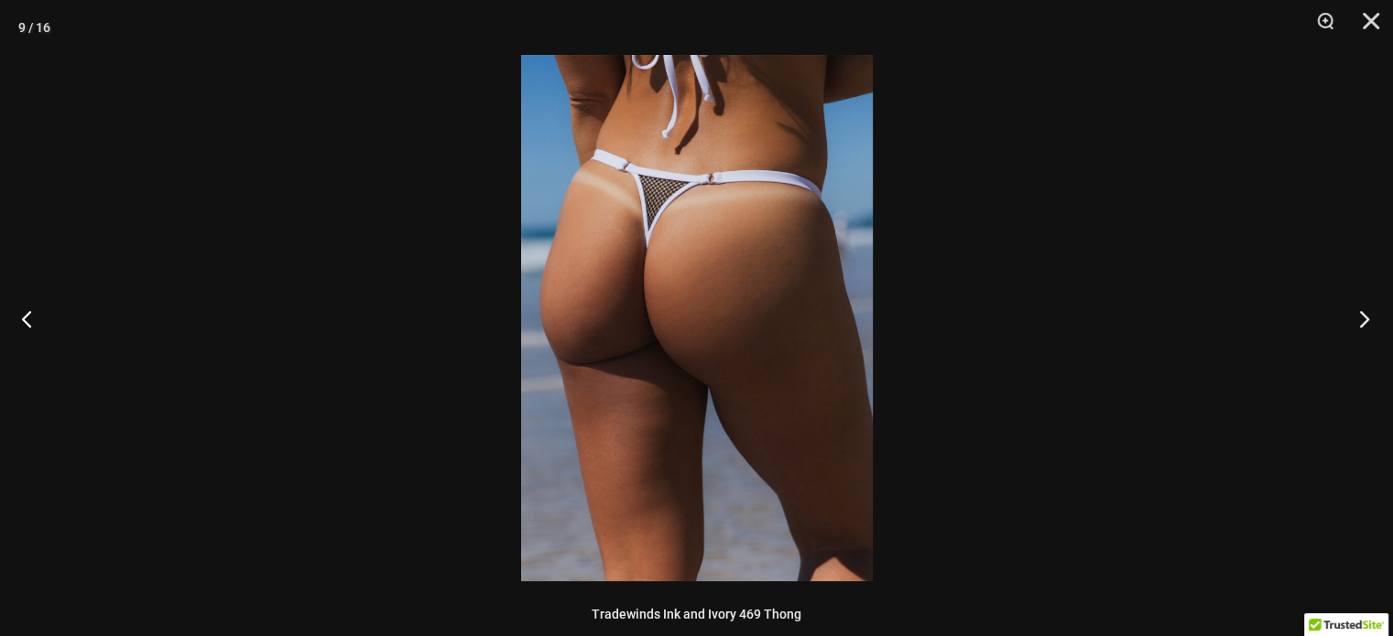
click at [1365, 314] on button "Next" at bounding box center [1358, 319] width 69 height 92
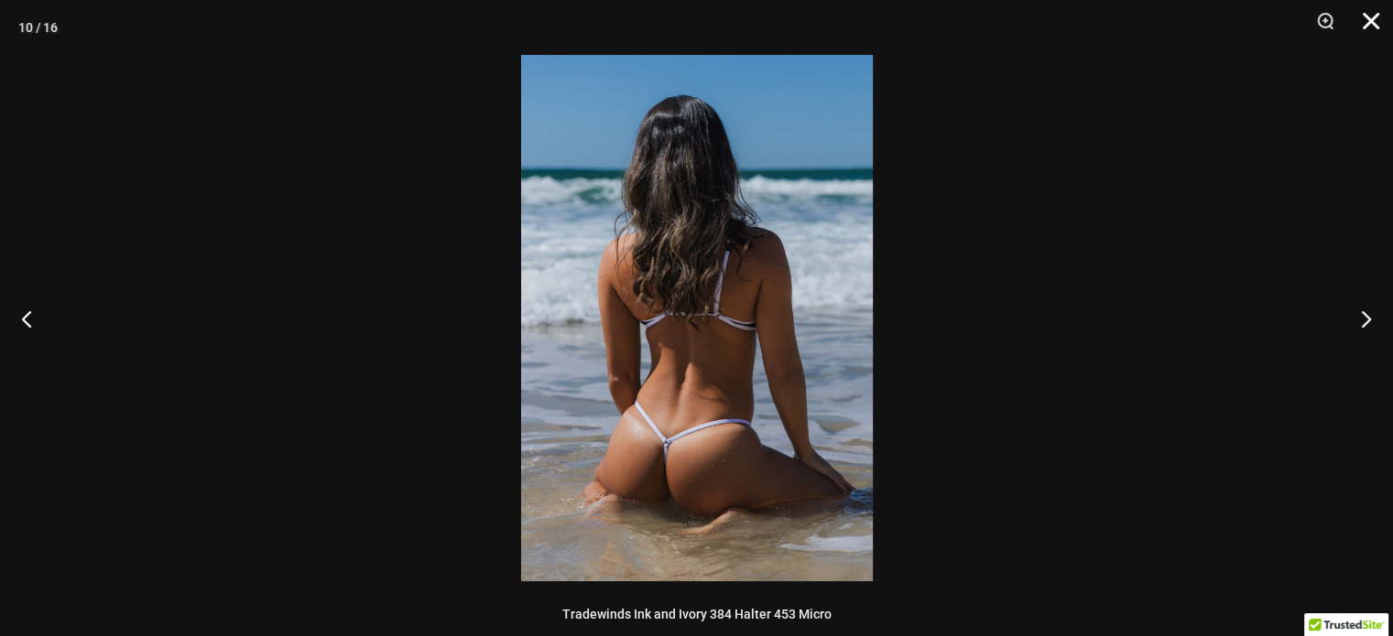
click at [1373, 17] on button "Close" at bounding box center [1365, 27] width 46 height 55
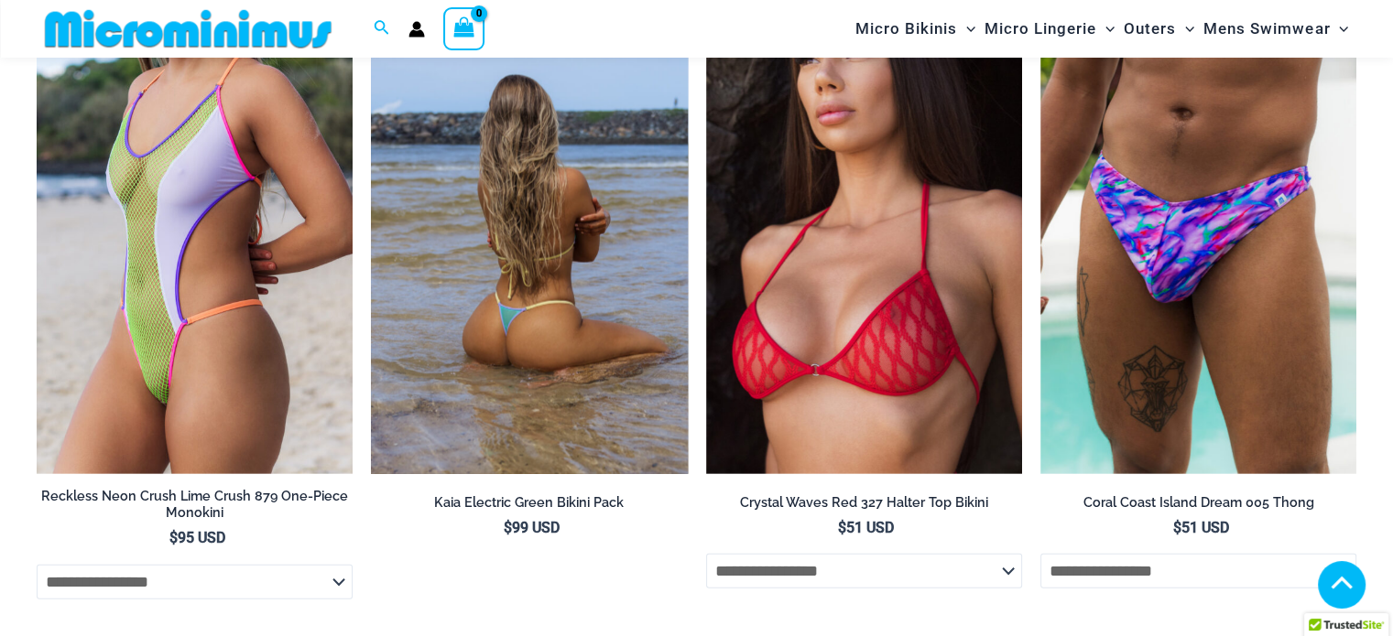
scroll to position [4287, 0]
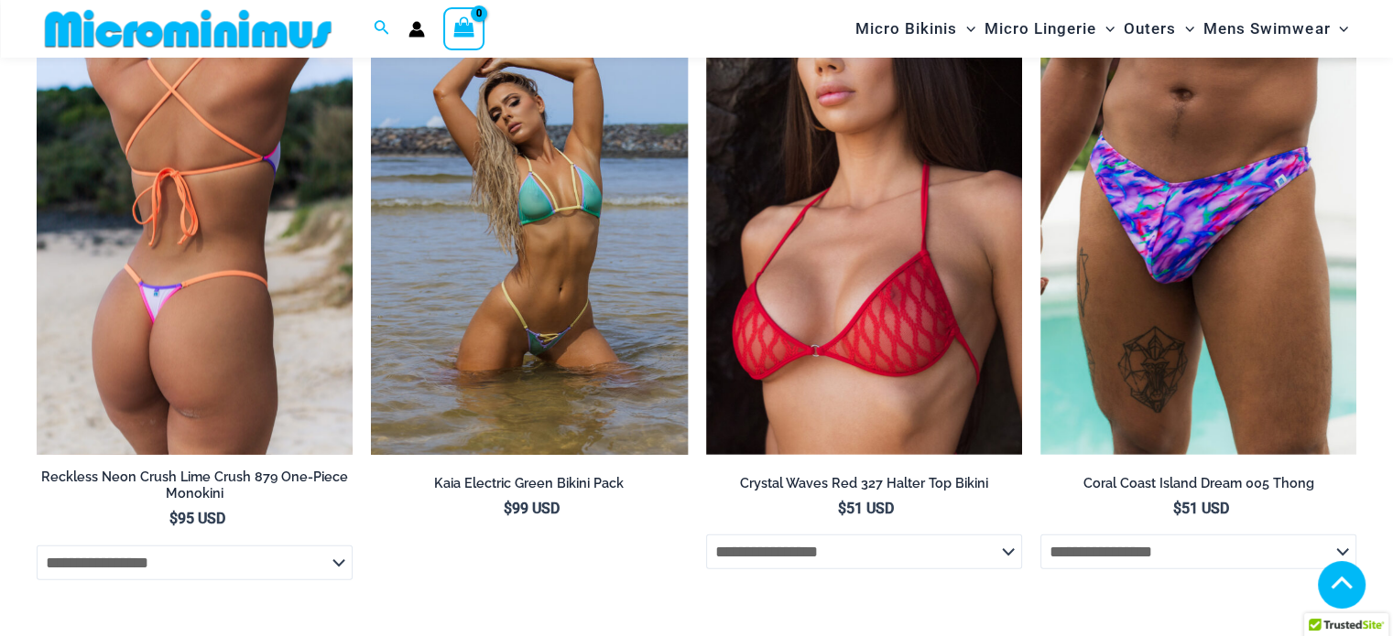
click at [240, 314] on img at bounding box center [195, 218] width 316 height 474
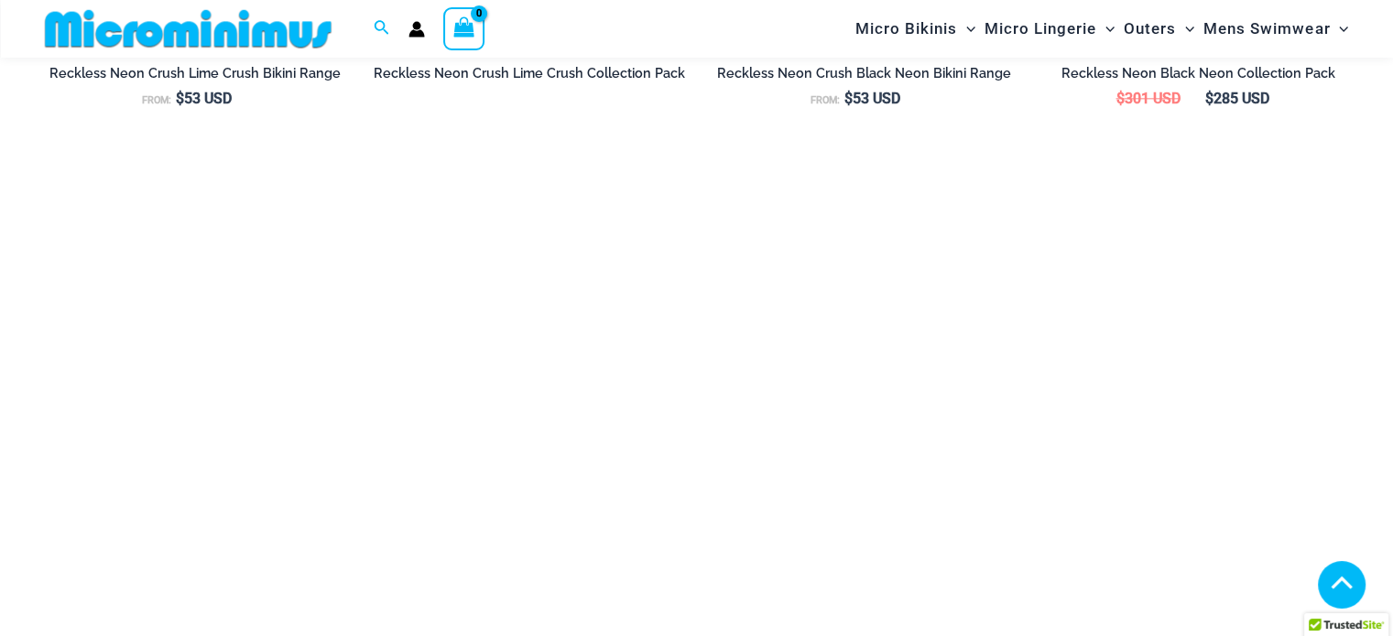
scroll to position [2364, 0]
